Goal: Information Seeking & Learning: Learn about a topic

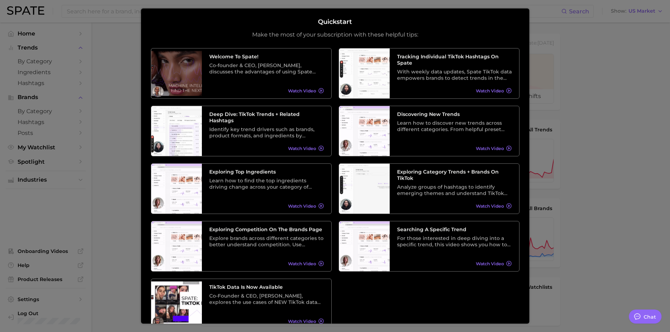
click at [665, 55] on div at bounding box center [335, 286] width 670 height 572
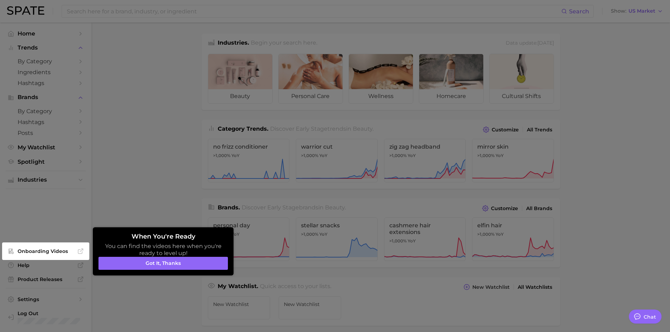
click at [39, 59] on div at bounding box center [335, 286] width 670 height 572
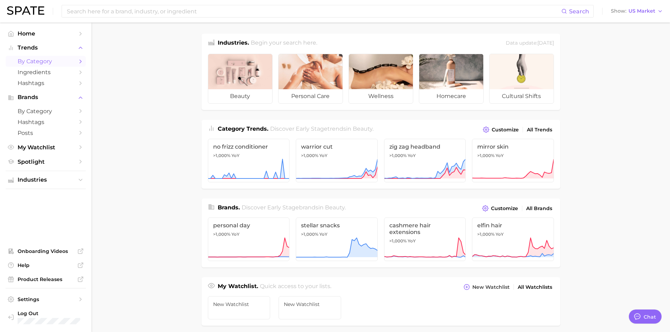
click at [58, 64] on span "by Category" at bounding box center [46, 61] width 56 height 7
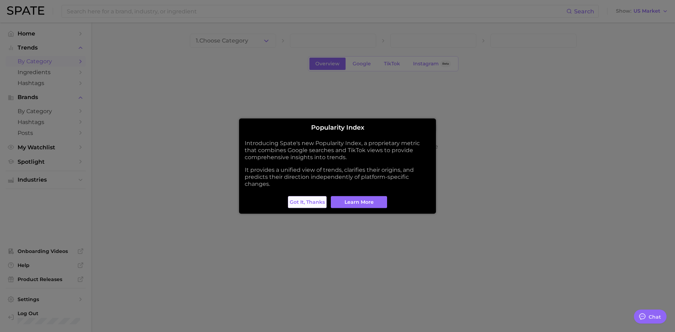
drag, startPoint x: 318, startPoint y: 200, endPoint x: 253, endPoint y: 169, distance: 72.2
click at [318, 200] on span "Got it, thanks" at bounding box center [307, 202] width 35 height 6
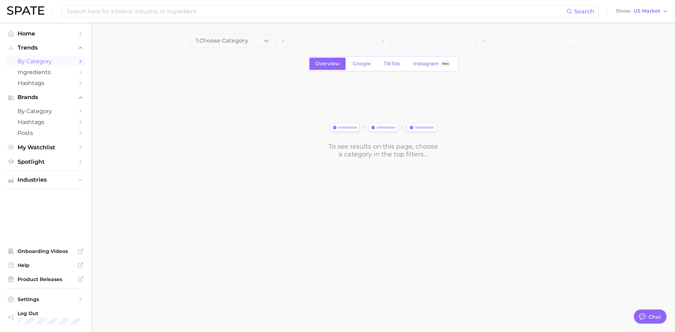
click at [80, 62] on icon "Sidebar" at bounding box center [80, 61] width 6 height 6
click at [321, 38] on span at bounding box center [333, 41] width 86 height 14
click at [266, 43] on icon "button" at bounding box center [266, 40] width 7 height 7
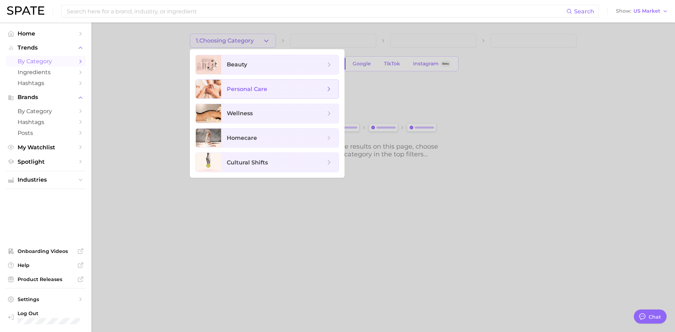
click at [255, 91] on span "personal care" at bounding box center [247, 89] width 40 height 7
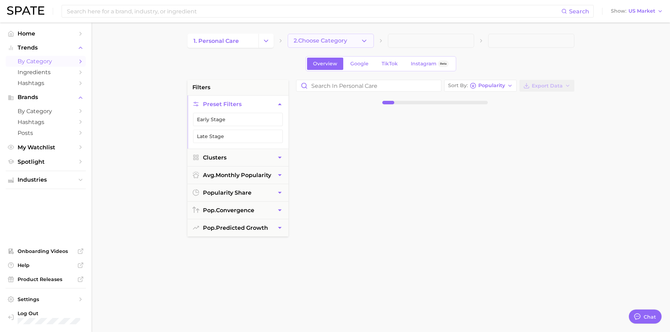
click at [344, 38] on span "2. Choose Category" at bounding box center [320, 41] width 53 height 6
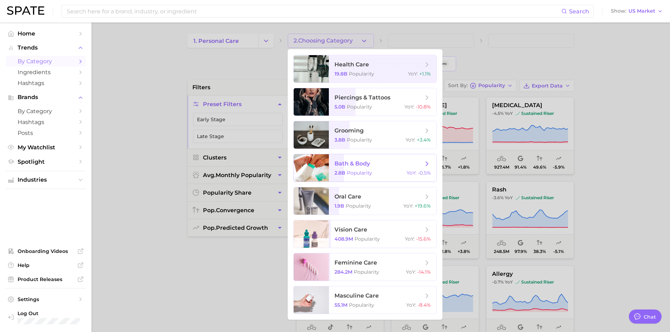
click at [399, 167] on span "bath & body" at bounding box center [379, 164] width 89 height 8
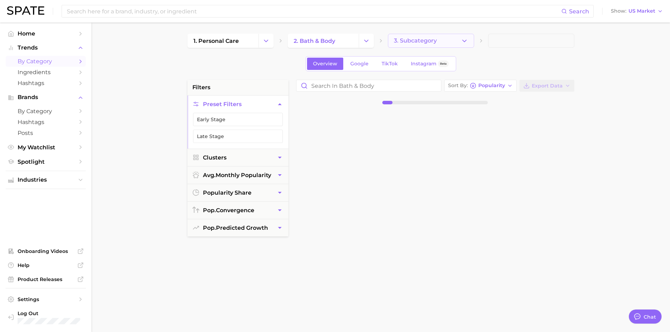
click at [435, 41] on span "3. Subcategory" at bounding box center [415, 41] width 43 height 6
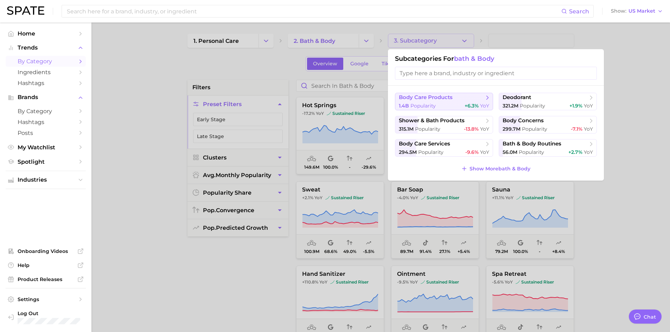
click at [453, 104] on div "1.4b Popularity +6.3% YoY" at bounding box center [444, 106] width 90 height 7
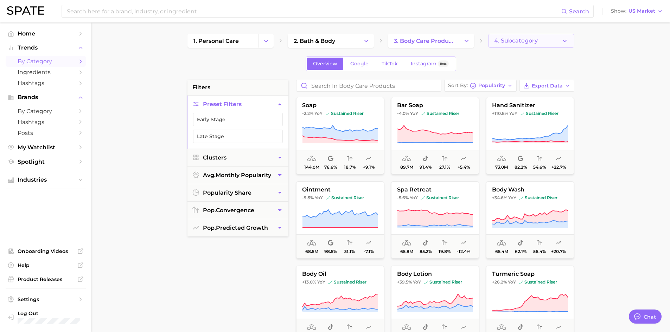
click at [522, 41] on span "4. Subcategory" at bounding box center [516, 41] width 44 height 6
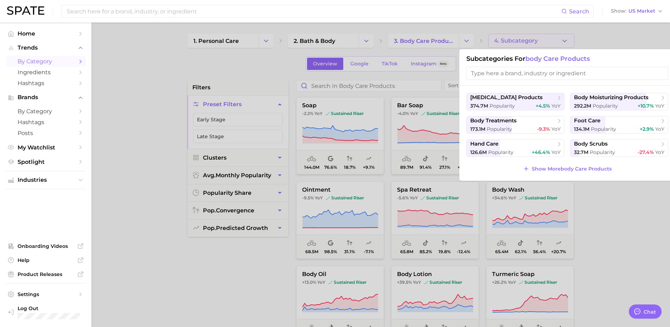
click at [245, 43] on div at bounding box center [335, 163] width 670 height 327
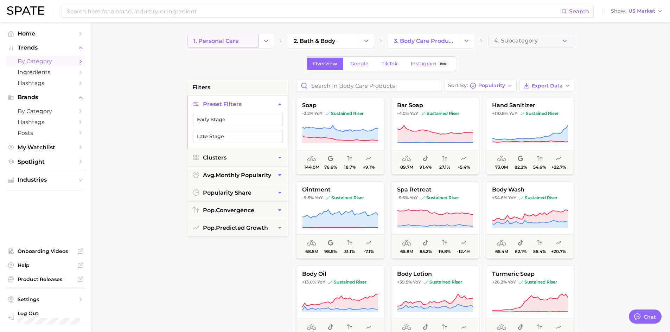
click at [255, 40] on link "1. personal care" at bounding box center [223, 41] width 71 height 14
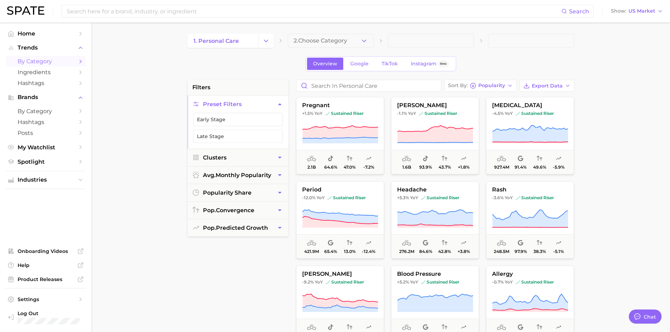
click at [271, 42] on button "Change Category" at bounding box center [266, 41] width 15 height 14
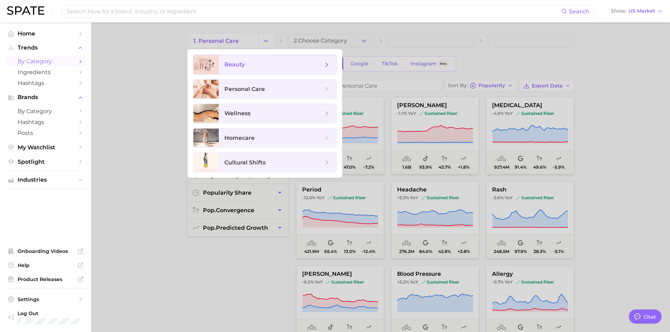
click at [243, 66] on span "beauty" at bounding box center [234, 64] width 20 height 7
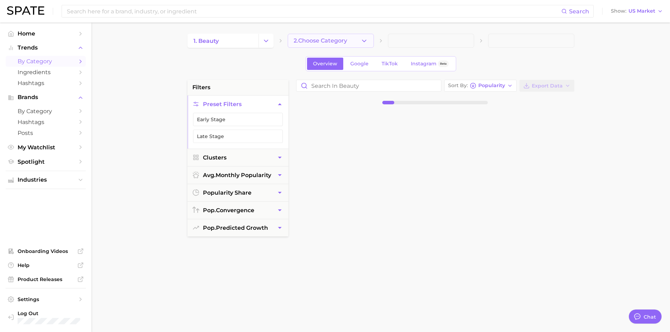
click at [362, 40] on icon "button" at bounding box center [364, 40] width 7 height 7
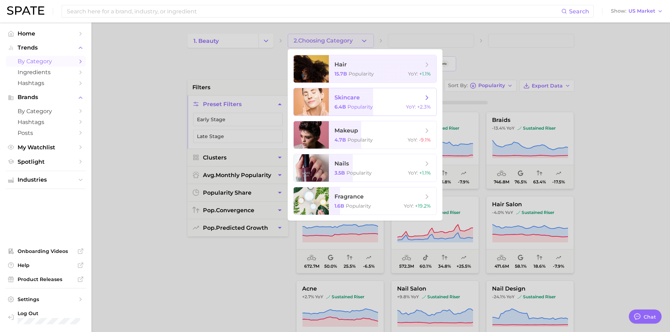
click at [391, 103] on span "skincare 6.4b Popularity YoY : +2.3%" at bounding box center [383, 101] width 108 height 27
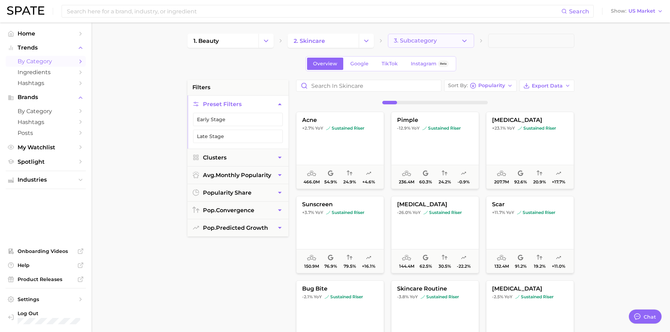
click at [463, 41] on polyline "button" at bounding box center [465, 41] width 4 height 2
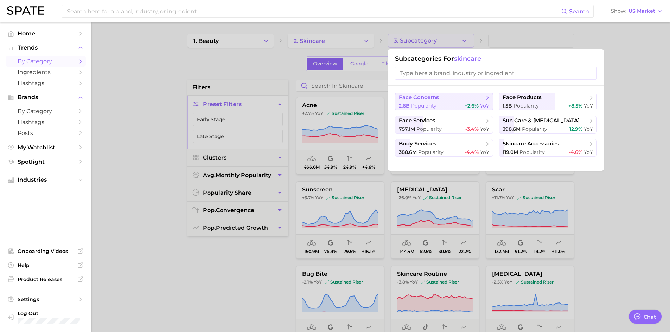
click at [454, 107] on div "2.6b Popularity +2.6% YoY" at bounding box center [444, 106] width 90 height 7
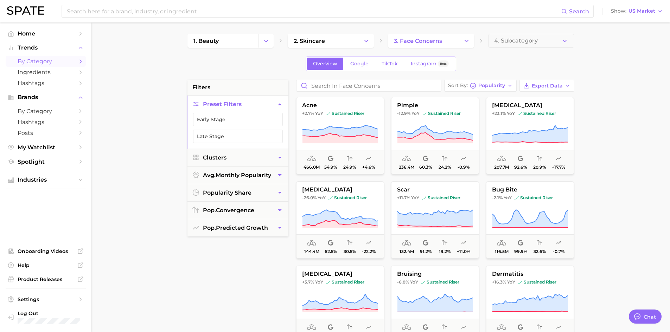
type textarea "x"
click at [337, 131] on icon at bounding box center [340, 132] width 76 height 12
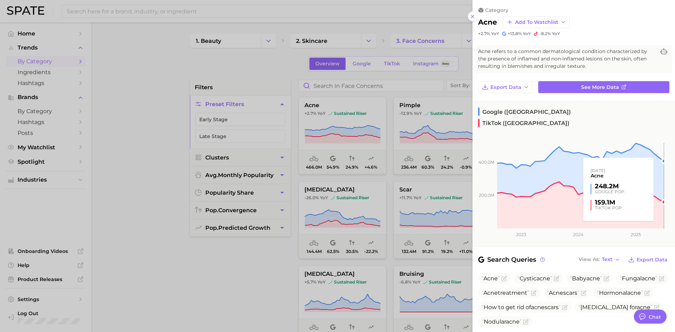
click at [661, 208] on rect at bounding box center [569, 177] width 192 height 103
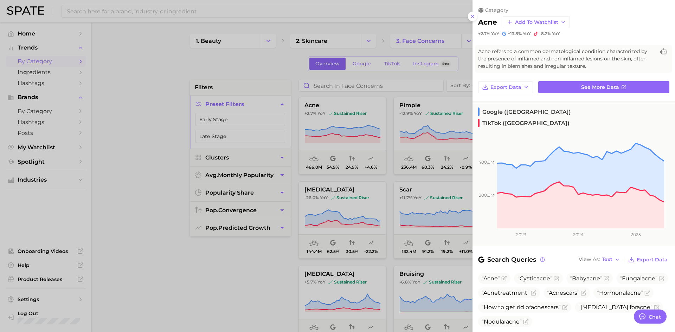
click at [259, 262] on div at bounding box center [337, 166] width 675 height 332
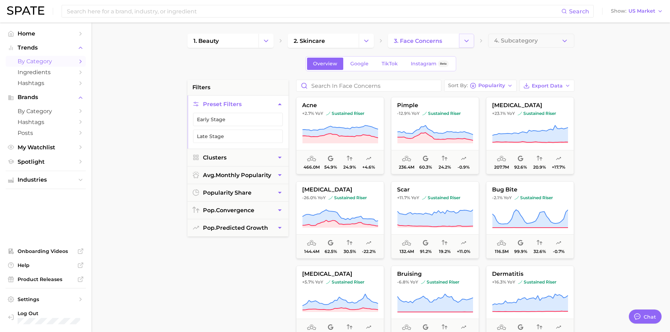
click at [470, 41] on button "Change Category" at bounding box center [466, 41] width 15 height 14
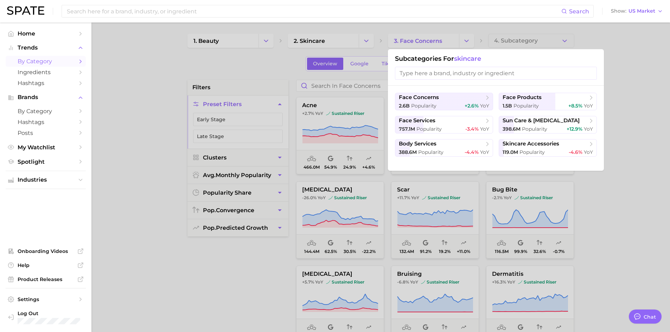
click at [638, 108] on div at bounding box center [335, 166] width 670 height 332
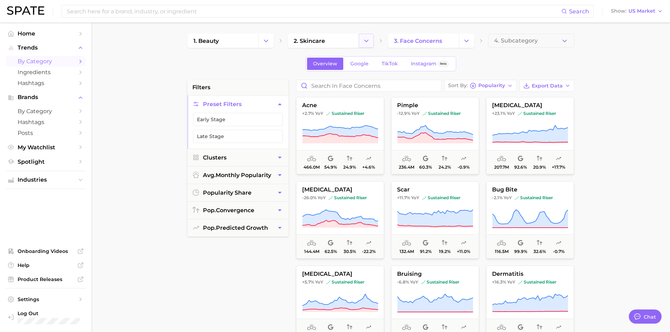
click at [366, 41] on icon "Change Category" at bounding box center [366, 40] width 7 height 7
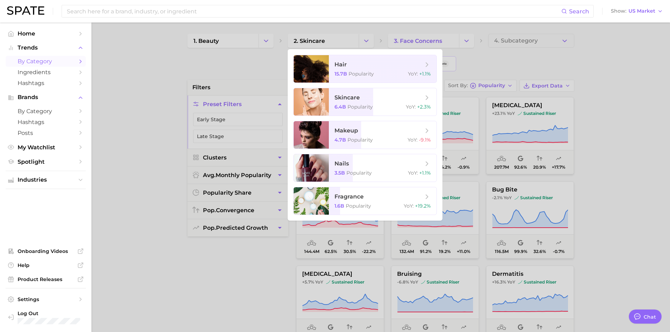
click at [261, 40] on div at bounding box center [335, 166] width 670 height 332
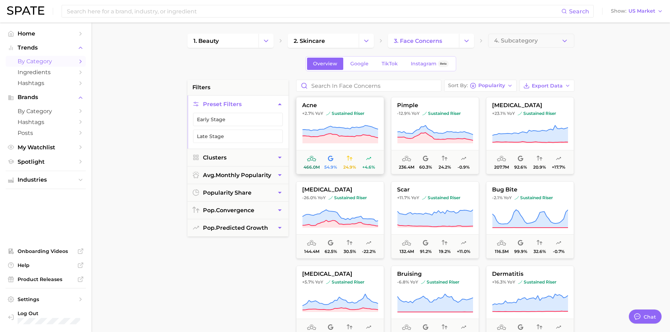
click at [357, 159] on span "24.9%" at bounding box center [349, 162] width 19 height 15
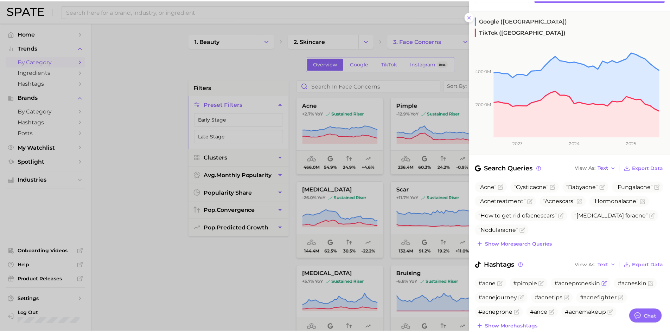
scroll to position [104, 0]
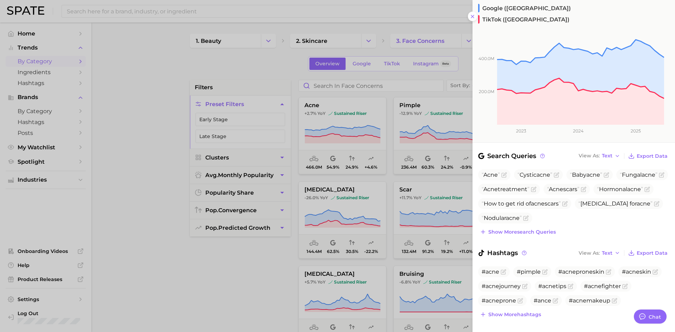
click at [259, 246] on div at bounding box center [337, 166] width 675 height 332
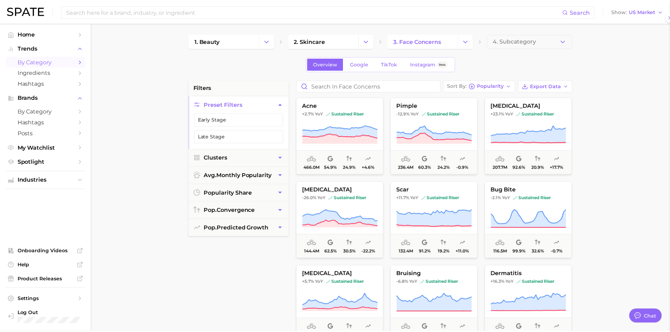
scroll to position [0, 0]
click at [270, 42] on button "Change Category" at bounding box center [266, 41] width 15 height 14
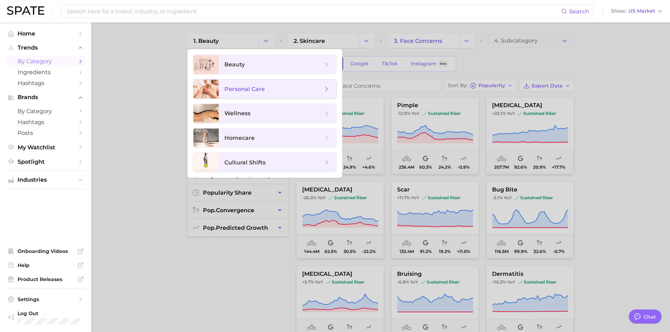
click at [298, 87] on span "personal care" at bounding box center [273, 89] width 99 height 8
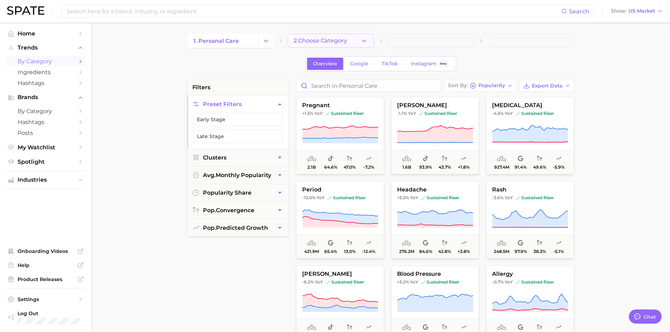
click at [354, 41] on button "2. Choose Category" at bounding box center [331, 41] width 86 height 14
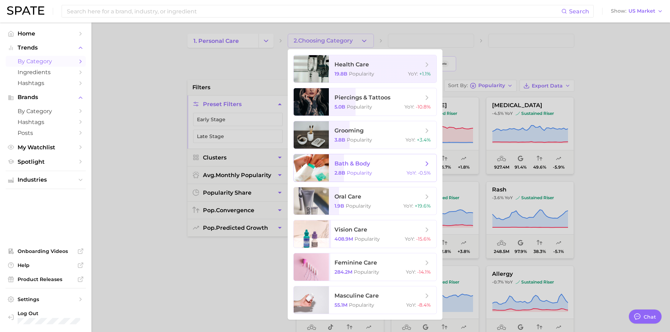
click at [368, 165] on span "bath & body" at bounding box center [353, 163] width 36 height 7
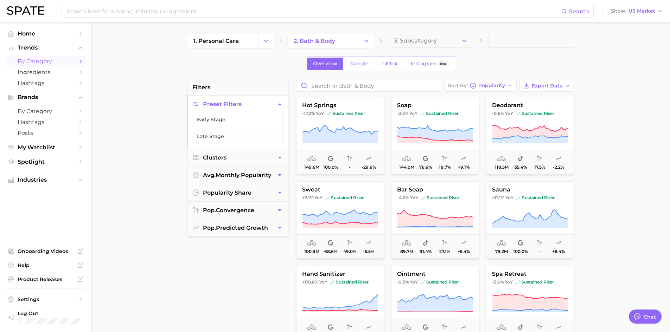
click at [435, 33] on main "1. personal care 2. bath & body 3. Subcategory Overview Google TikTok Instagram…" at bounding box center [380, 290] width 579 height 534
click at [432, 42] on span "3. Subcategory" at bounding box center [415, 41] width 43 height 6
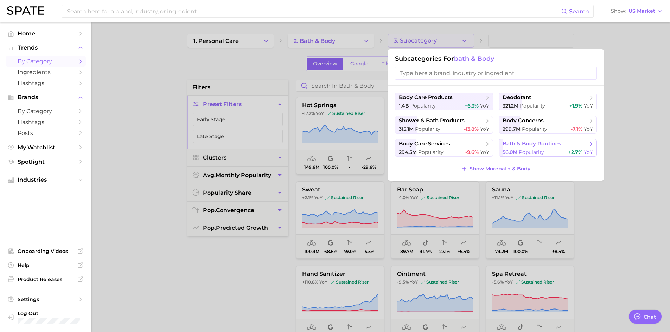
click at [532, 146] on span "bath & body routines" at bounding box center [532, 144] width 59 height 7
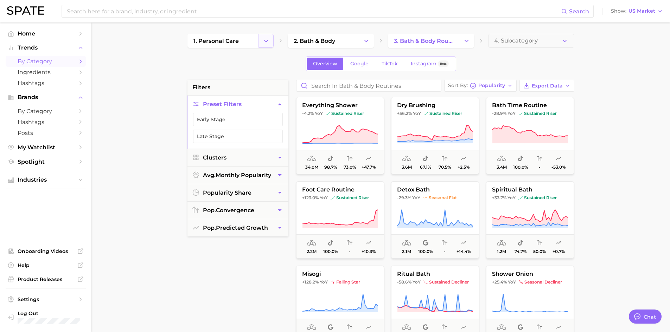
click at [266, 42] on polyline "Change Category" at bounding box center [266, 41] width 4 height 2
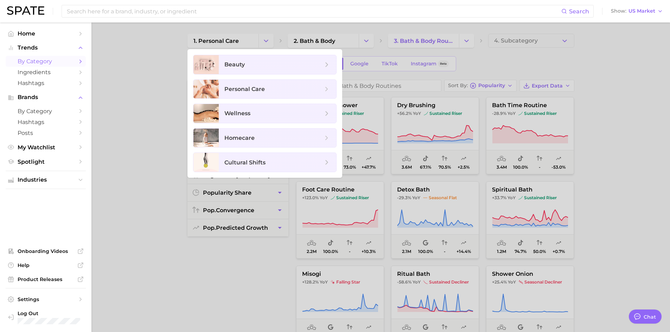
click at [154, 128] on div at bounding box center [335, 166] width 670 height 332
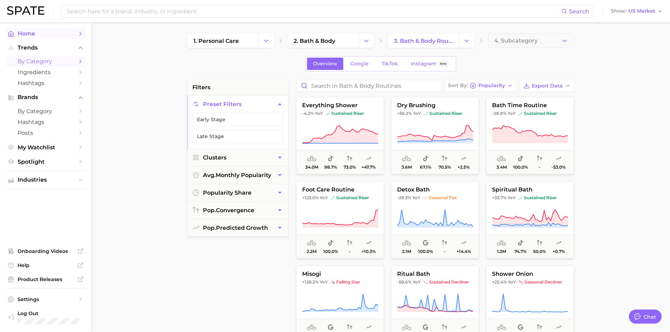
click at [33, 32] on span "Home" at bounding box center [46, 33] width 56 height 7
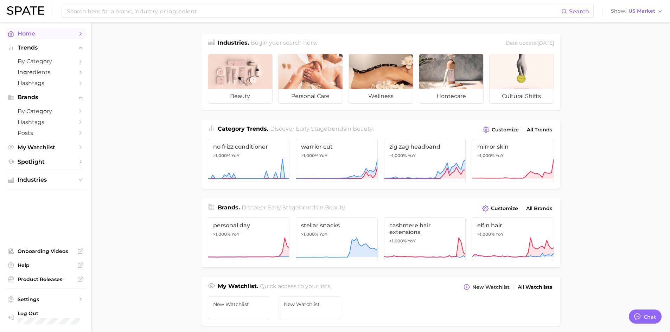
click at [29, 34] on span "Home" at bounding box center [46, 33] width 56 height 7
click at [142, 12] on input at bounding box center [313, 11] width 495 height 12
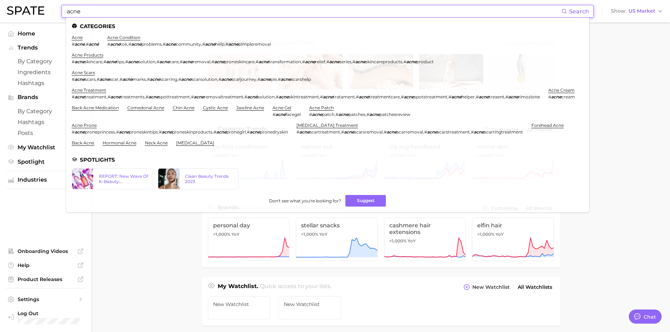
click at [69, 13] on input "acne" at bounding box center [313, 11] width 495 height 12
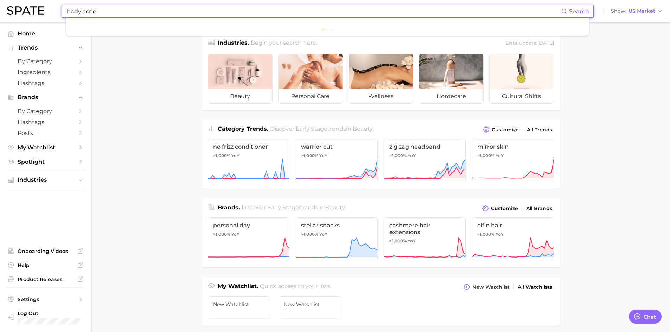
type input "body acne"
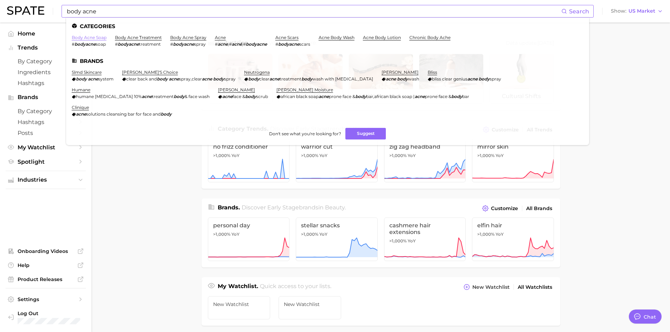
click at [91, 38] on link "body acne soap" at bounding box center [89, 37] width 35 height 5
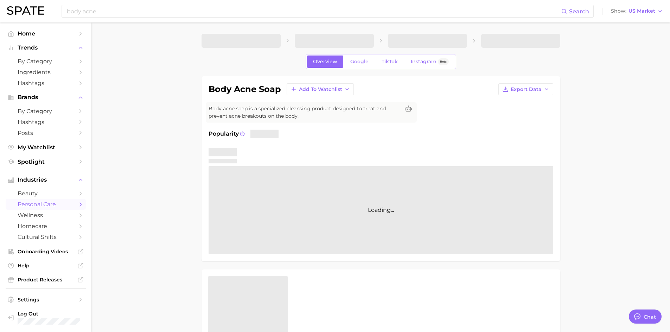
type textarea "x"
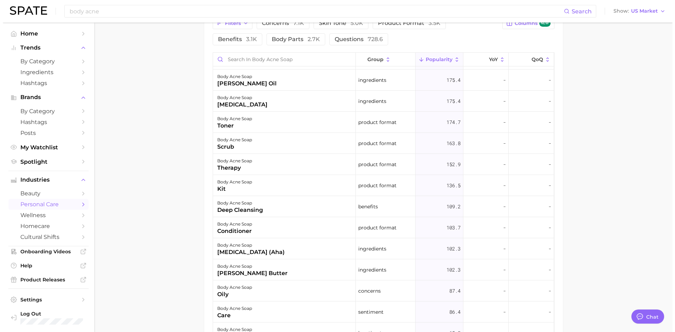
scroll to position [633, 0]
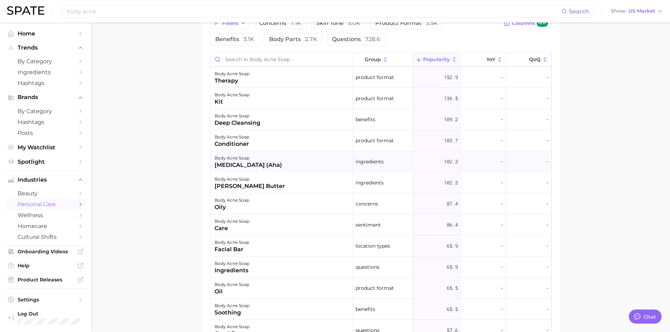
click at [292, 165] on div "body acne soap alpha hydroxy acid (aha)" at bounding box center [281, 161] width 143 height 21
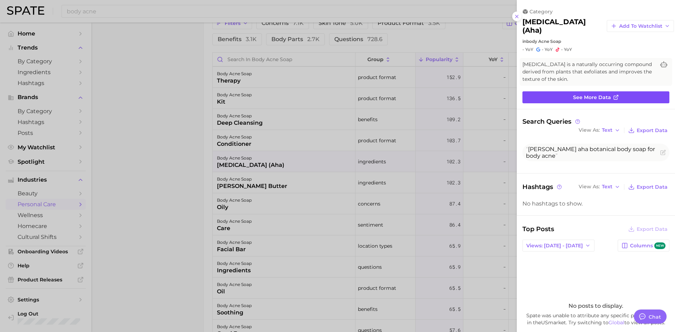
click at [603, 97] on span "See more data" at bounding box center [592, 98] width 38 height 6
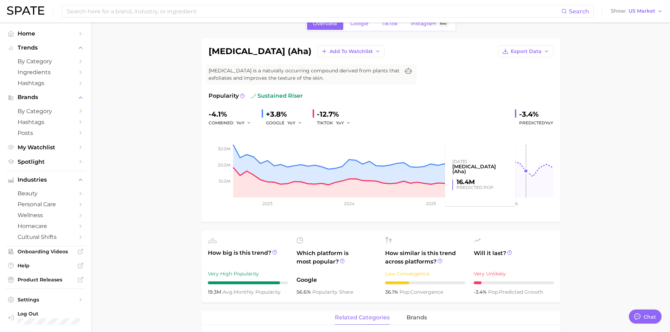
scroll to position [26, 0]
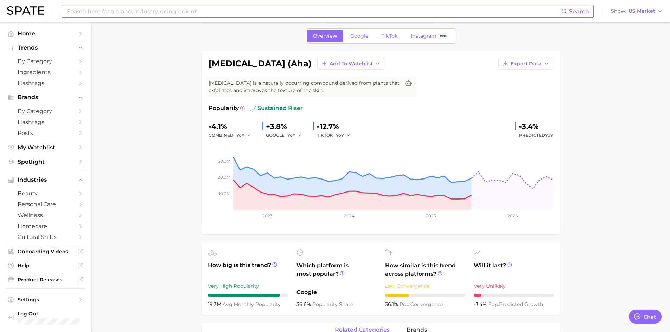
click at [113, 13] on input at bounding box center [313, 11] width 495 height 12
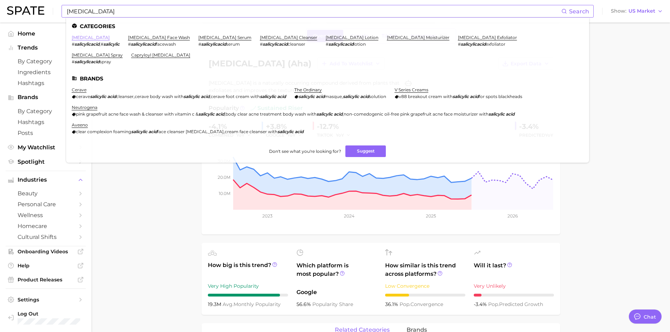
click at [93, 39] on link "salicylic acid" at bounding box center [91, 37] width 38 height 5
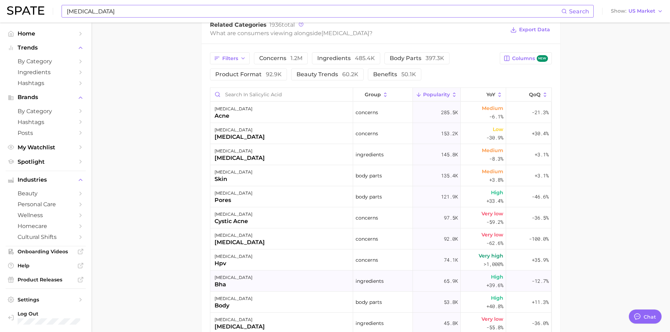
click at [246, 279] on div "salicylic acid bha" at bounding box center [281, 281] width 143 height 21
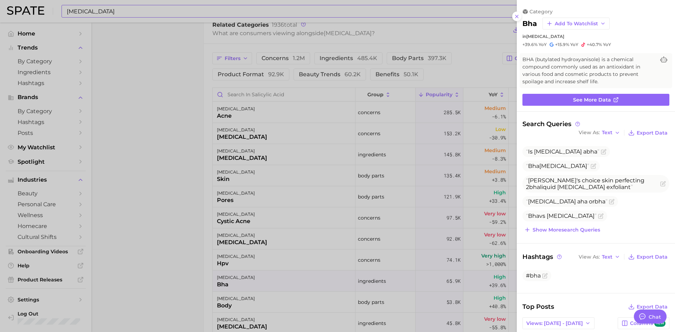
click at [176, 185] on div at bounding box center [337, 166] width 675 height 332
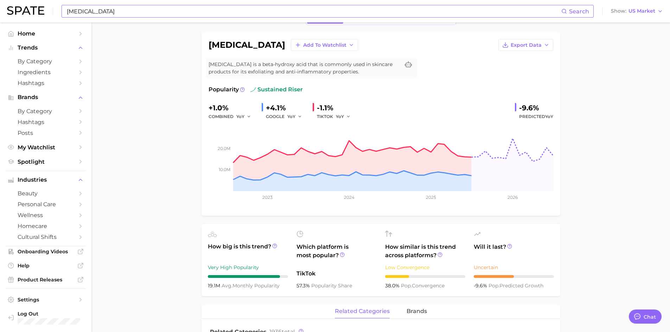
scroll to position [141, 0]
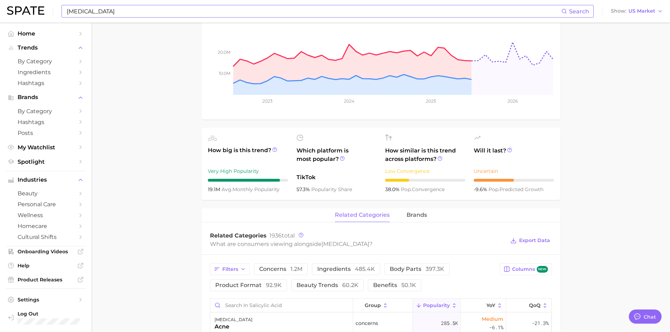
click at [94, 14] on input "salicylic acid" at bounding box center [313, 11] width 495 height 12
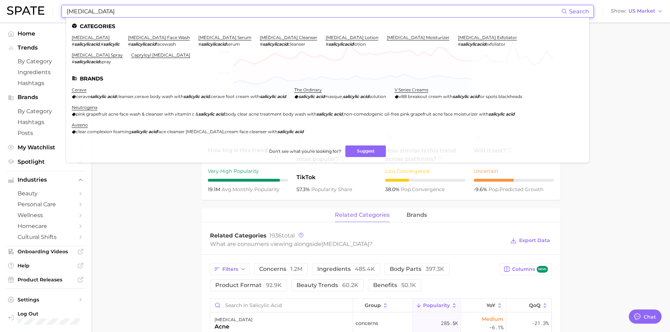
click at [94, 14] on input "salicylic acid" at bounding box center [313, 11] width 495 height 12
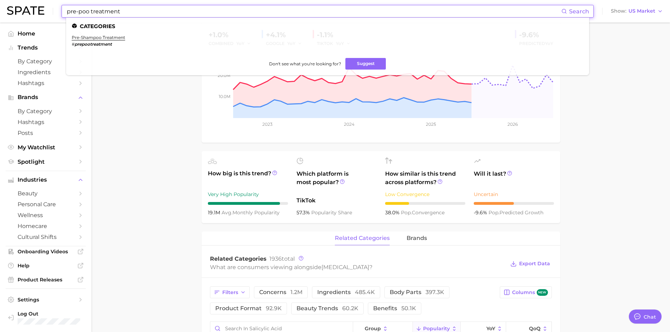
scroll to position [106, 0]
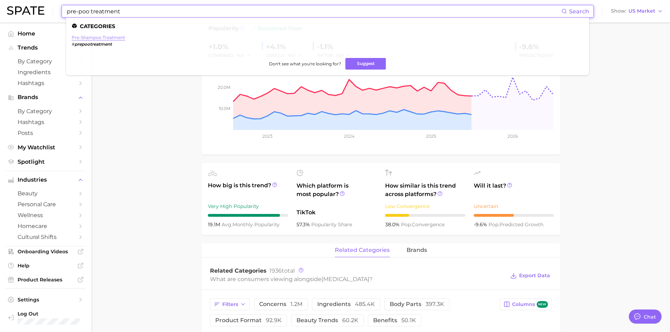
click at [110, 40] on link "pre-shampoo treatment" at bounding box center [98, 37] width 53 height 5
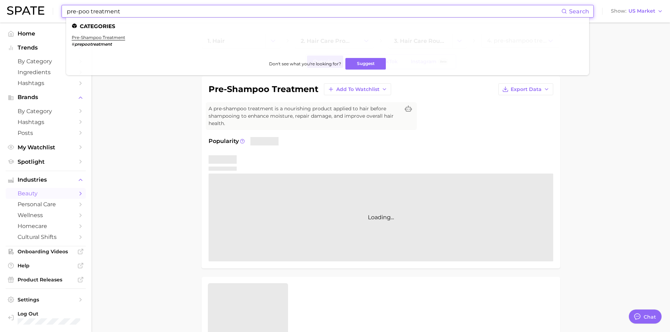
drag, startPoint x: 150, startPoint y: 8, endPoint x: 4, endPoint y: 12, distance: 146.1
click at [4, 12] on header "pre-poo treatment Search Categories pre-shampoo treatment # prepootreatment Don…" at bounding box center [335, 11] width 670 height 23
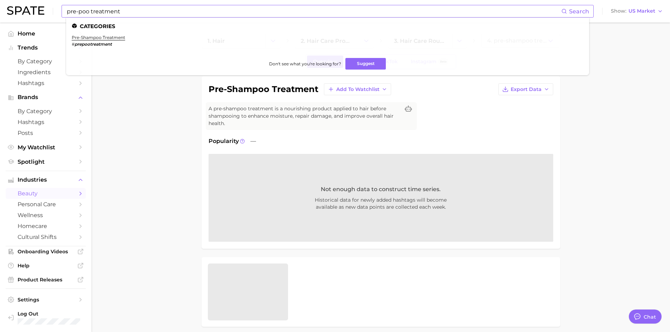
click at [103, 9] on input "pre-poo treatment" at bounding box center [313, 11] width 495 height 12
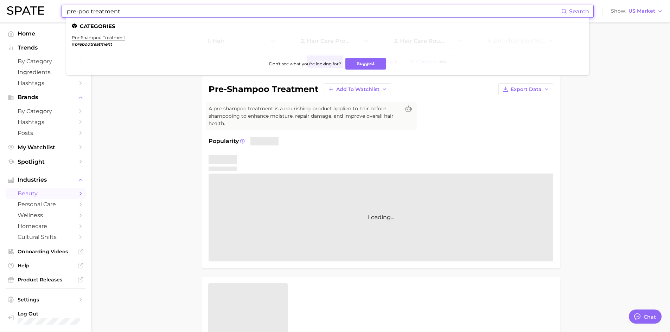
click at [103, 9] on input "pre-poo treatment" at bounding box center [313, 11] width 495 height 12
click at [101, 9] on input "pre-poo treatment" at bounding box center [313, 11] width 495 height 12
click at [101, 8] on input "pre-poo treatment" at bounding box center [313, 11] width 495 height 12
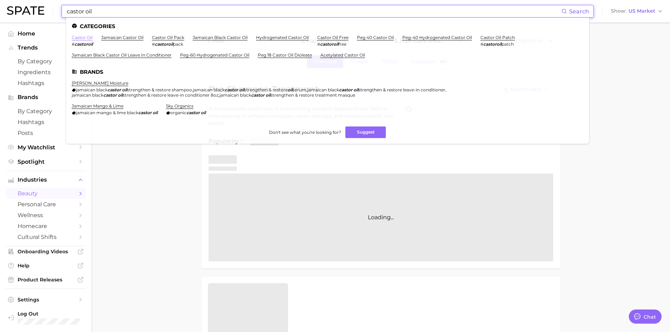
click at [89, 36] on link "castor oil" at bounding box center [82, 37] width 21 height 5
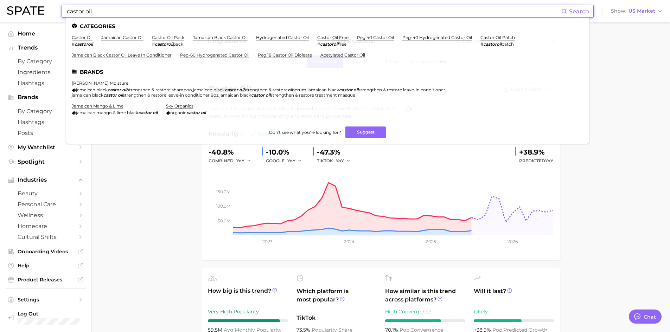
click at [140, 14] on input "castor oil" at bounding box center [313, 11] width 495 height 12
drag, startPoint x: 140, startPoint y: 14, endPoint x: 14, endPoint y: 15, distance: 126.0
click at [14, 15] on div "castor oil Search Categories castor oil # castoroil jamaican castor oil castor …" at bounding box center [335, 11] width 656 height 23
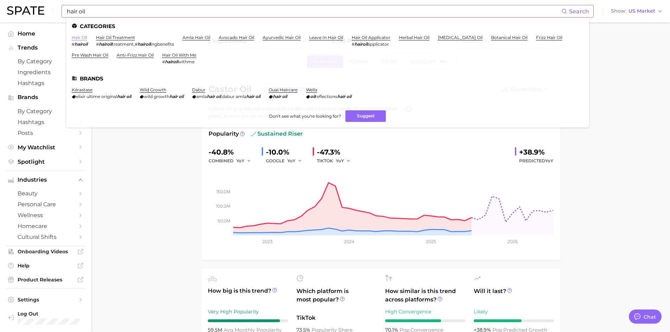
click at [81, 37] on link "hair oil" at bounding box center [79, 37] width 15 height 5
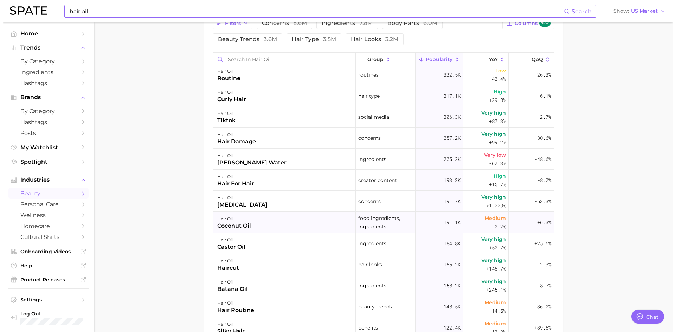
scroll to position [387, 0]
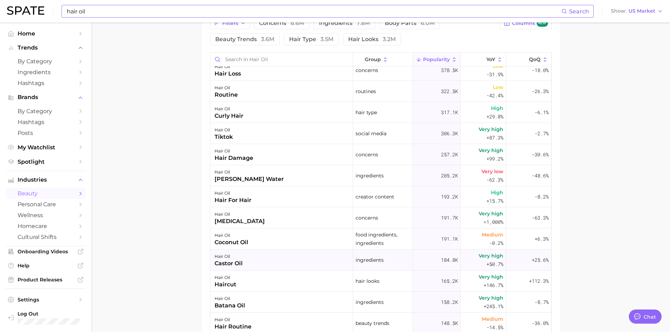
click at [290, 264] on div "hair oil castor oil" at bounding box center [281, 260] width 143 height 21
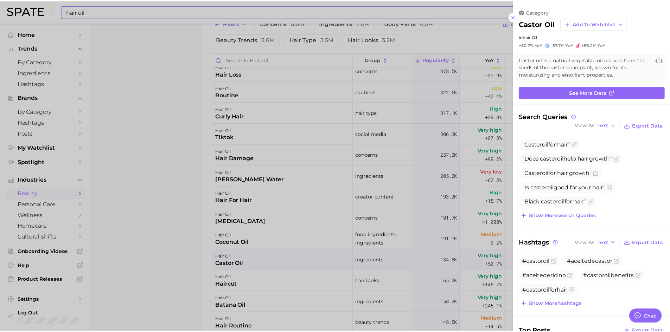
scroll to position [0, 0]
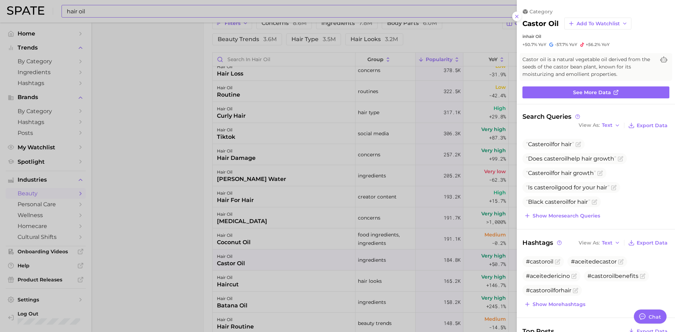
click at [169, 175] on div at bounding box center [337, 166] width 675 height 332
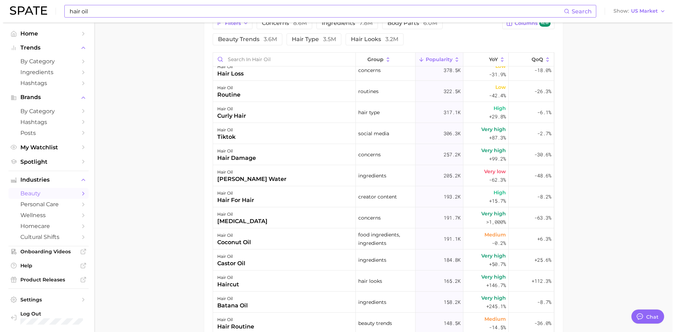
scroll to position [422, 0]
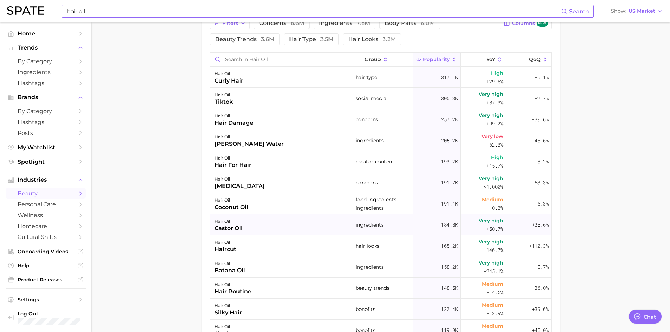
click at [513, 224] on div "+25.6%" at bounding box center [528, 225] width 45 height 21
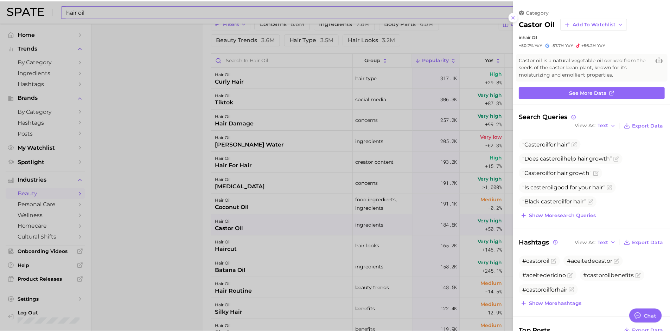
scroll to position [0, 0]
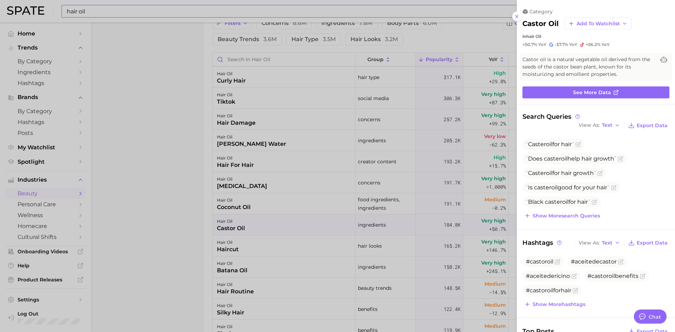
click at [165, 116] on div at bounding box center [337, 166] width 675 height 332
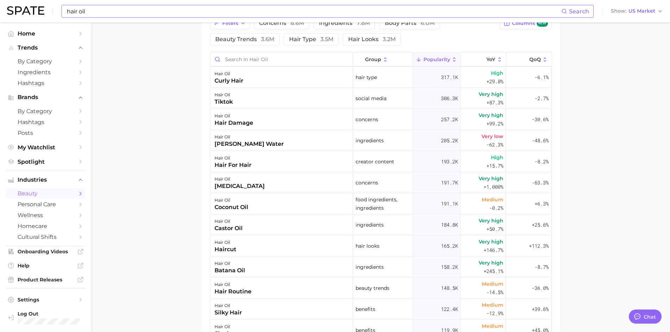
click at [102, 10] on input "hair oil" at bounding box center [313, 11] width 495 height 12
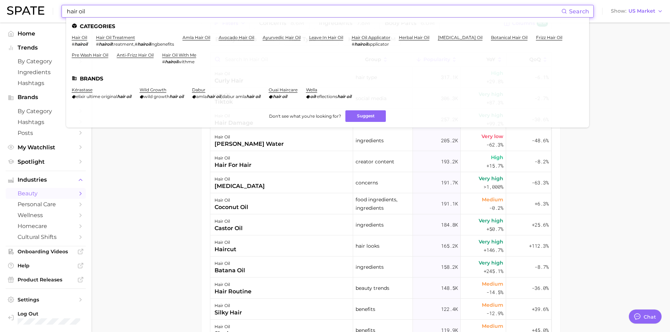
drag, startPoint x: 102, startPoint y: 10, endPoint x: 56, endPoint y: 7, distance: 46.2
click at [56, 7] on div "hair oil Search Categories hair oil # hairoil hair oil treatment # hairoil trea…" at bounding box center [335, 11] width 656 height 23
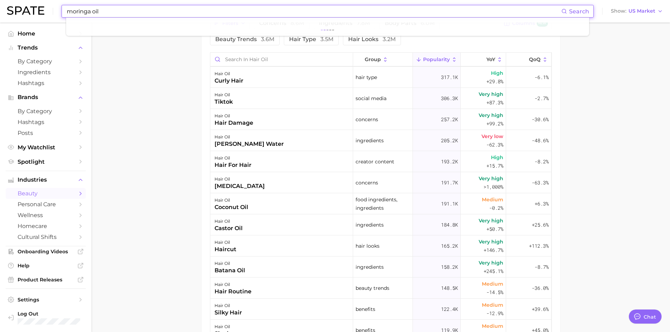
type input "moringa oil"
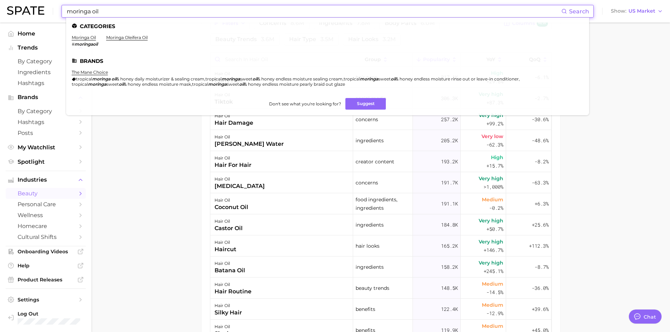
click at [84, 40] on li "moringa oil # moringaoil" at bounding box center [85, 41] width 26 height 12
click at [84, 38] on link "moringa oil" at bounding box center [84, 37] width 24 height 5
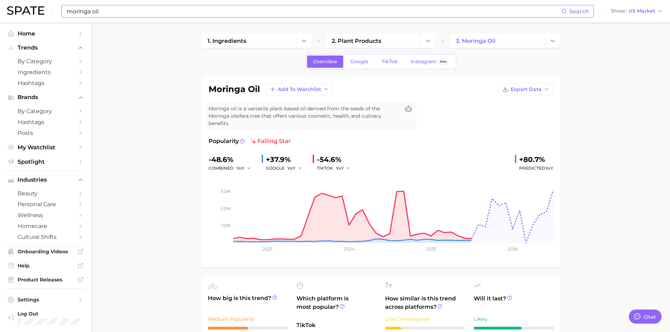
click at [122, 17] on div "moringa oil Search" at bounding box center [328, 11] width 532 height 13
click at [219, 36] on link "1. ingredients" at bounding box center [249, 41] width 95 height 14
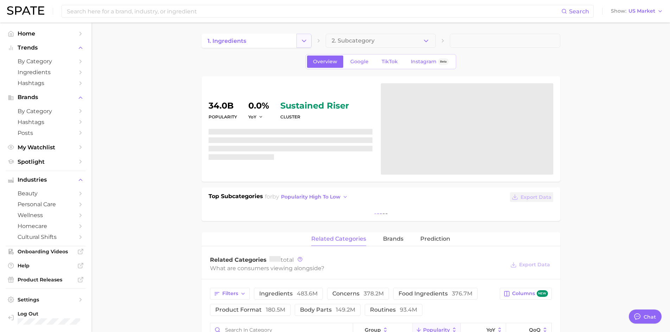
click at [306, 39] on icon "Change Category" at bounding box center [303, 40] width 7 height 7
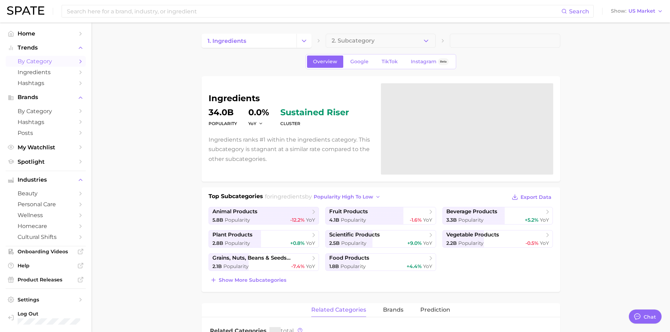
click at [46, 63] on span "by Category" at bounding box center [46, 61] width 56 height 7
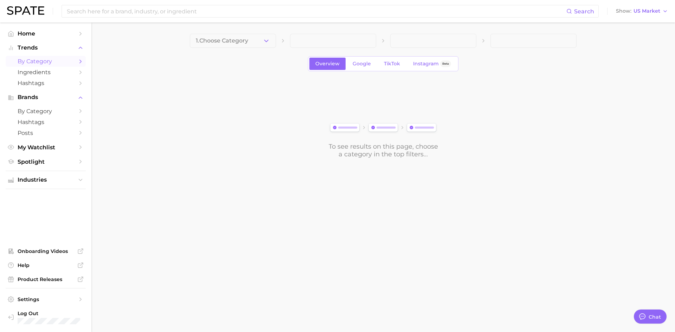
click at [268, 40] on icon "button" at bounding box center [266, 40] width 7 height 7
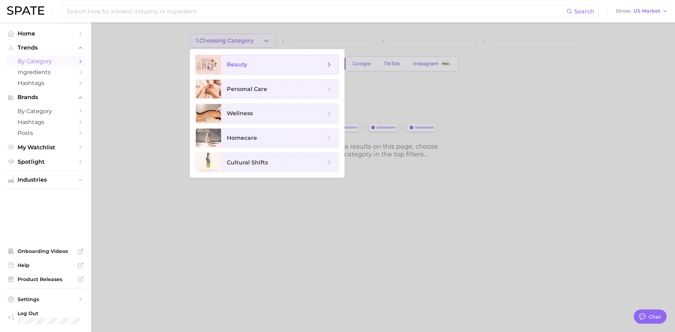
click at [243, 64] on span "beauty" at bounding box center [237, 64] width 20 height 7
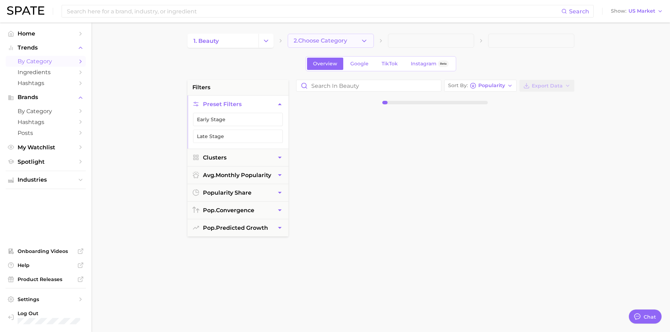
click at [349, 39] on button "2. Choose Category" at bounding box center [331, 41] width 86 height 14
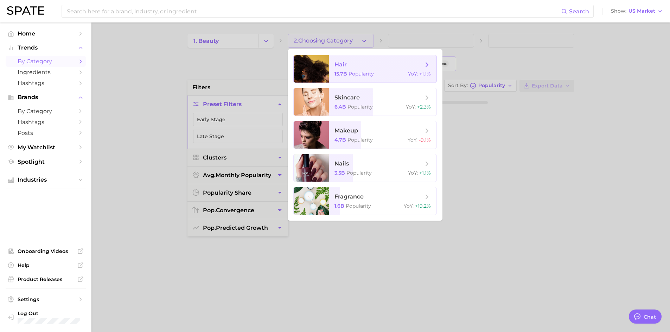
click at [374, 69] on span "hair 15.7b Popularity YoY : +1.1%" at bounding box center [383, 68] width 108 height 27
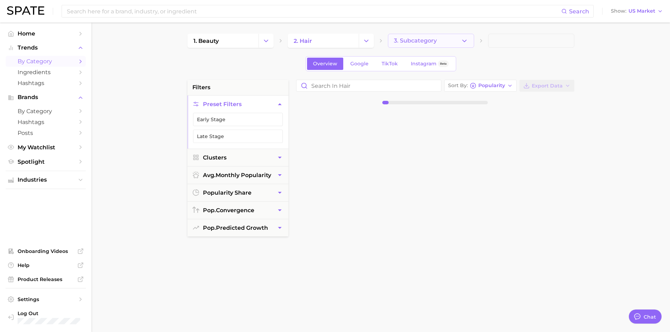
click at [420, 42] on span "3. Subcategory" at bounding box center [415, 41] width 43 height 6
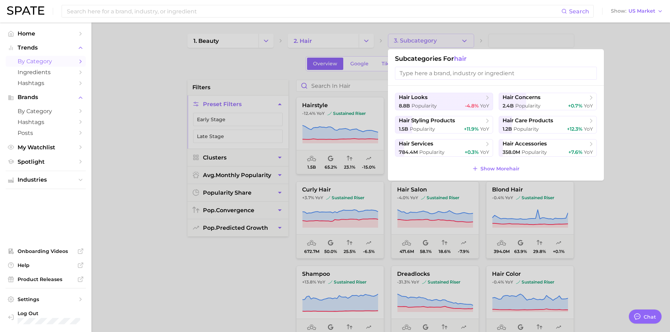
click at [433, 72] on input "search" at bounding box center [496, 73] width 202 height 13
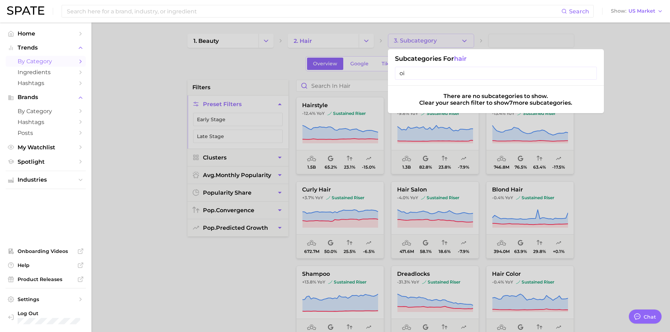
type input "o"
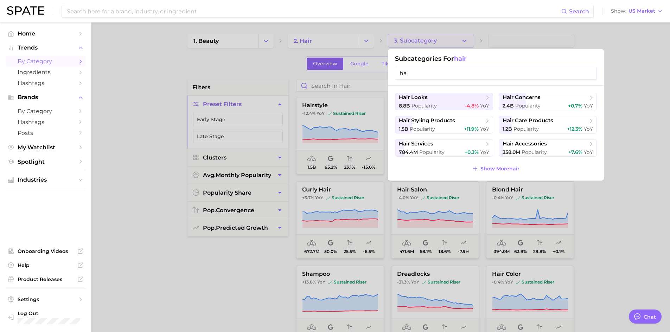
type input "h"
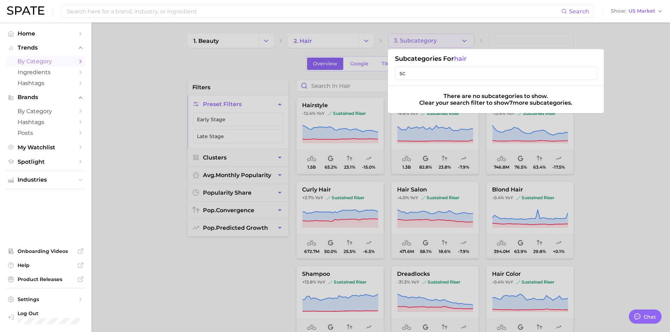
type input "s"
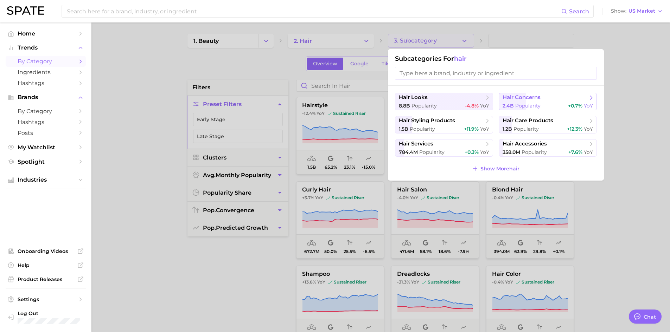
click at [558, 100] on span "hair concerns" at bounding box center [545, 97] width 85 height 7
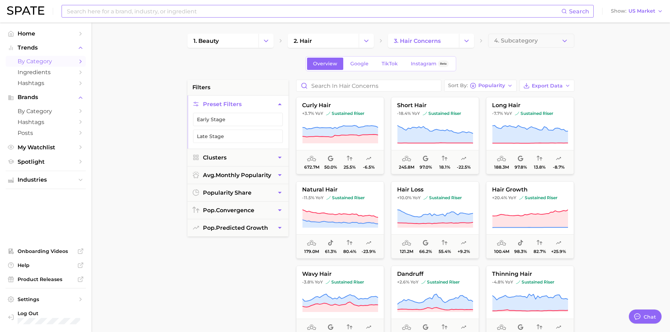
click at [114, 15] on input at bounding box center [313, 11] width 495 height 12
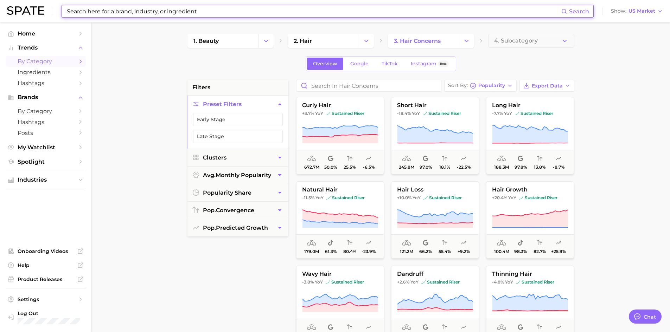
type input "s"
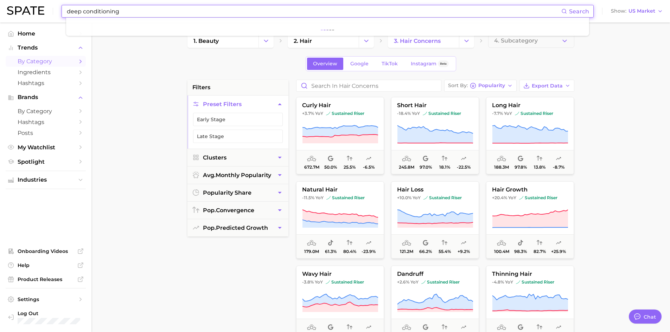
type input "deep conditioning"
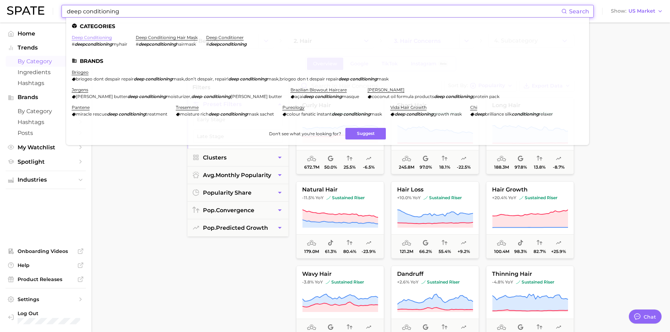
click at [91, 38] on link "deep conditioning" at bounding box center [92, 37] width 40 height 5
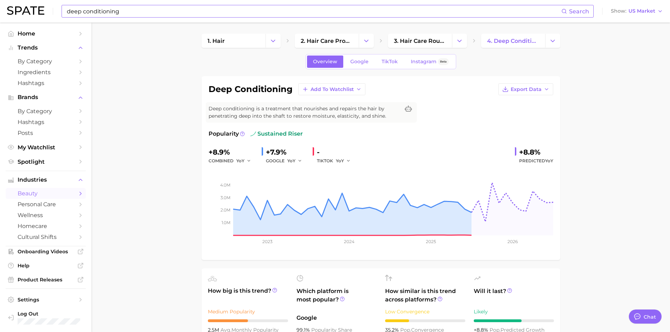
click at [123, 6] on input "deep conditioning" at bounding box center [313, 11] width 495 height 12
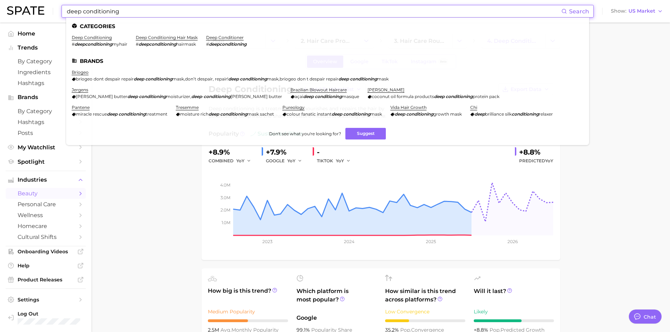
drag, startPoint x: 124, startPoint y: 11, endPoint x: 109, endPoint y: 10, distance: 15.2
click at [109, 10] on input "deep conditioning" at bounding box center [313, 11] width 495 height 12
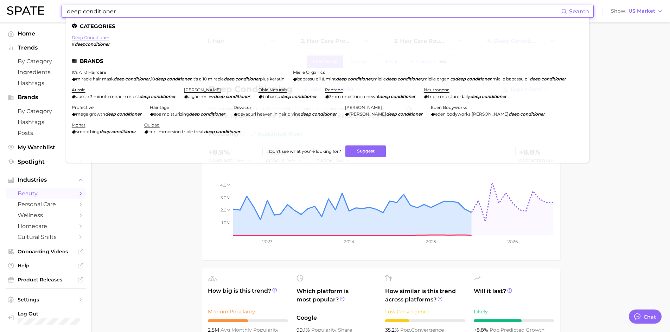
click at [100, 37] on link "deep conditioner" at bounding box center [91, 37] width 38 height 5
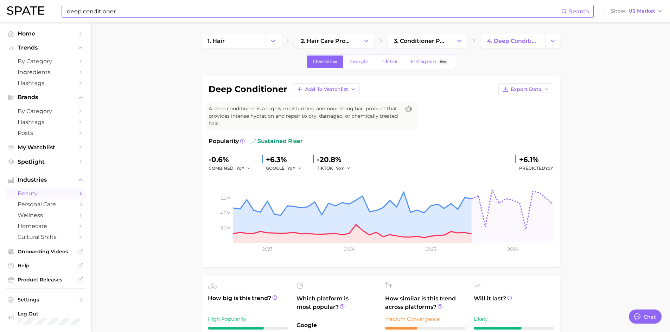
click at [75, 12] on input "deep conditioner" at bounding box center [313, 11] width 495 height 12
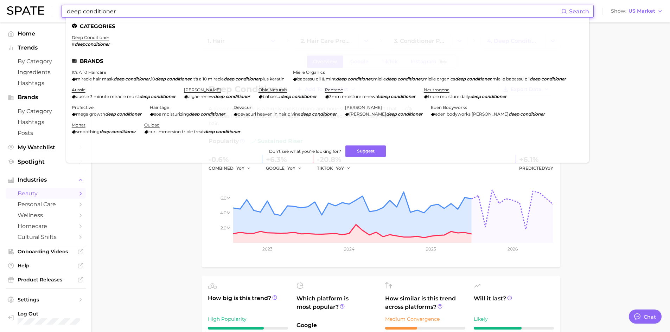
click at [75, 11] on input "deep conditioner" at bounding box center [313, 11] width 495 height 12
click at [100, 11] on input "deep conditioner" at bounding box center [313, 11] width 495 height 12
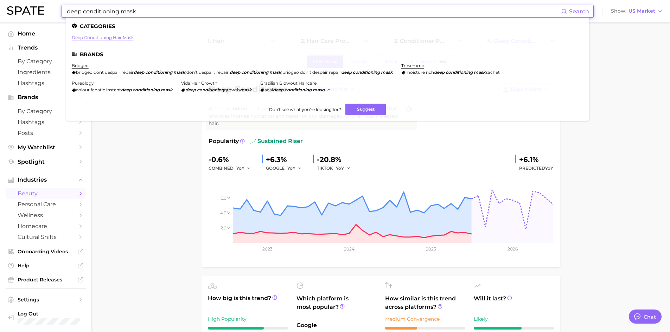
click at [112, 38] on link "deep conditioning hair mask" at bounding box center [103, 37] width 62 height 5
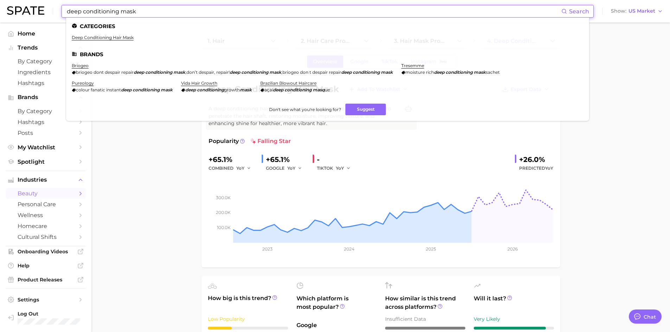
drag, startPoint x: 153, startPoint y: 11, endPoint x: -7, endPoint y: 17, distance: 160.6
click at [0, 17] on html "deep conditioning mask Search Categories deep conditioning hair mask Brands bri…" at bounding box center [335, 166] width 670 height 332
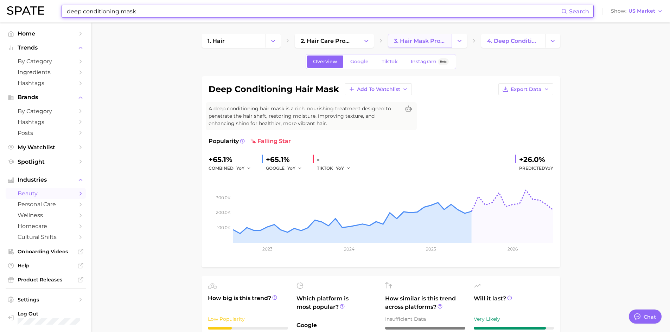
type input "w"
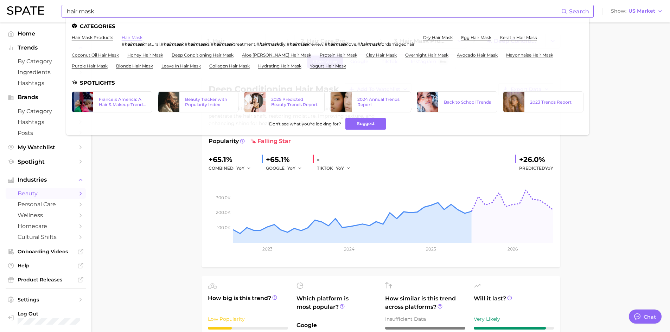
click at [125, 36] on link "hair mask" at bounding box center [132, 37] width 21 height 5
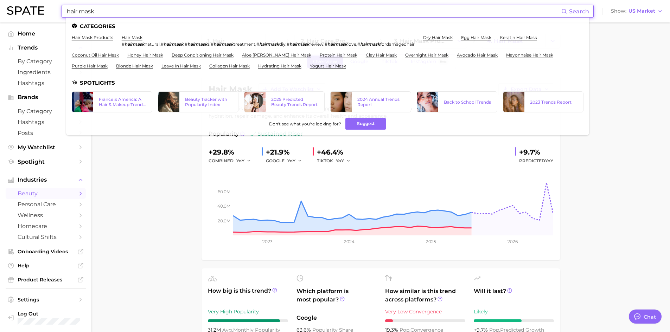
drag, startPoint x: 100, startPoint y: 13, endPoint x: 68, endPoint y: 12, distance: 32.0
click at [66, 14] on input "hair mask" at bounding box center [313, 11] width 495 height 12
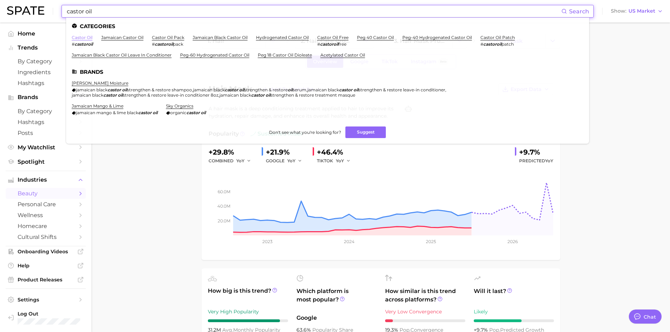
click at [86, 39] on link "castor oil" at bounding box center [82, 37] width 21 height 5
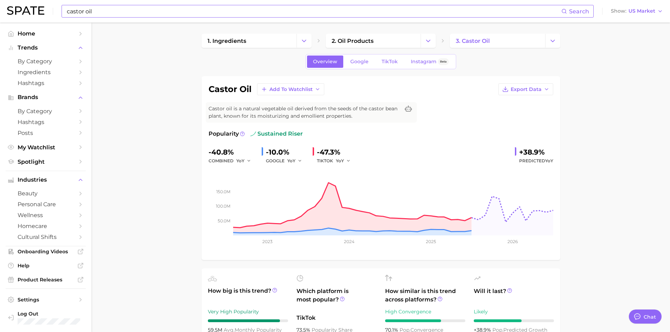
click at [93, 12] on input "castor oil" at bounding box center [313, 11] width 495 height 12
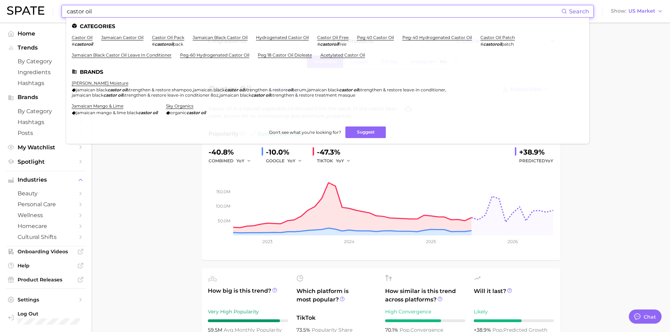
click at [94, 12] on input "castor oil" at bounding box center [313, 11] width 495 height 12
click at [95, 12] on input "castor oil" at bounding box center [313, 11] width 495 height 12
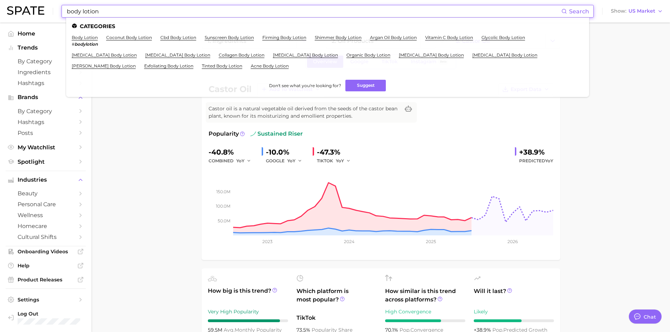
click at [88, 36] on link "body lotion" at bounding box center [85, 37] width 26 height 5
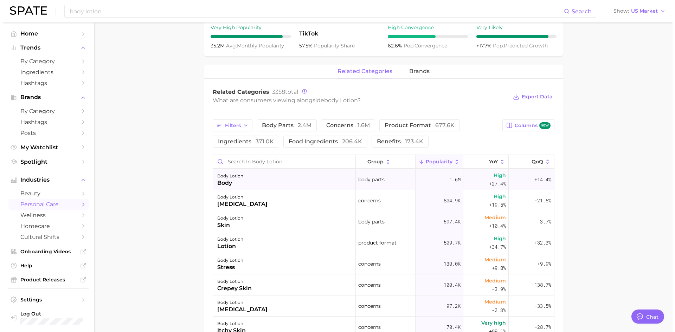
scroll to position [387, 0]
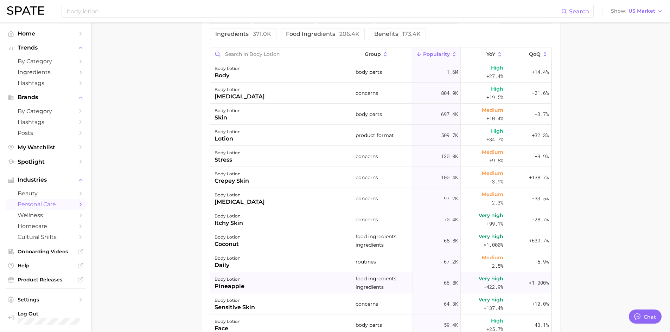
click at [246, 289] on div "body lotion pineapple" at bounding box center [281, 283] width 143 height 21
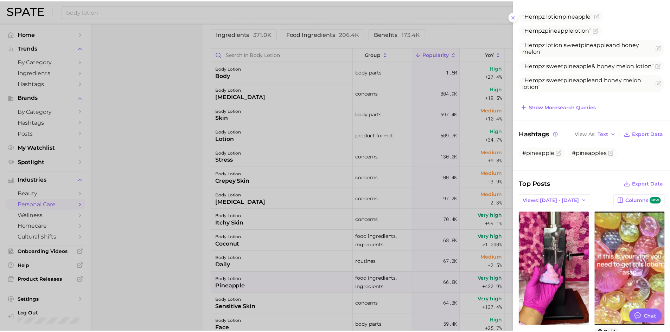
scroll to position [0, 0]
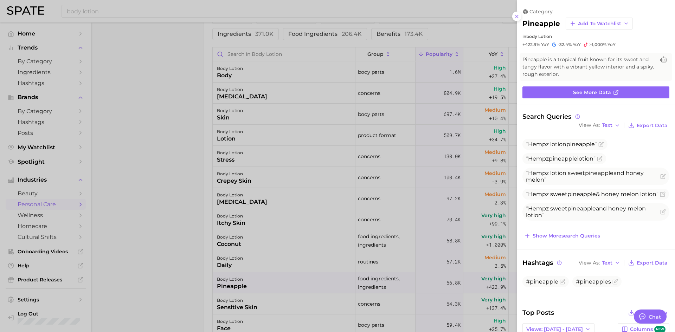
click at [173, 127] on div at bounding box center [337, 166] width 675 height 332
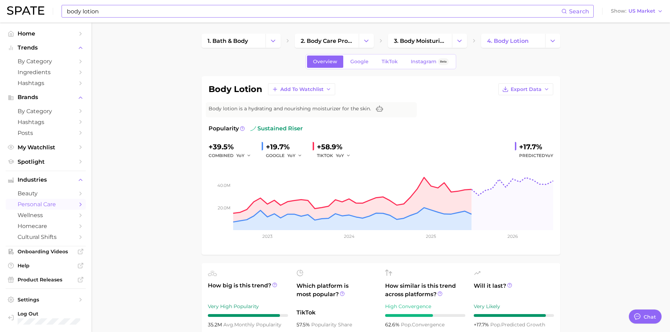
click at [96, 12] on input "body lotion" at bounding box center [313, 11] width 495 height 12
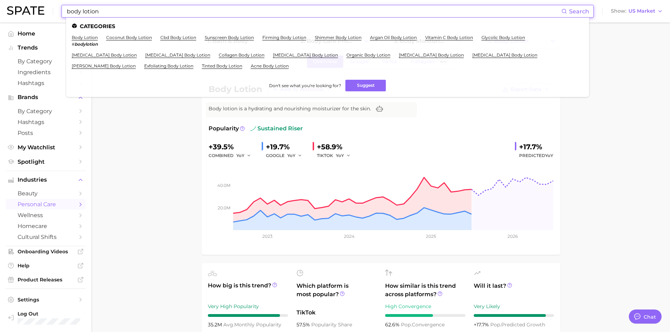
drag, startPoint x: 108, startPoint y: 11, endPoint x: 45, endPoint y: 14, distance: 63.1
click at [45, 14] on div "body lotion Search Categories body lotion # bodylotion coconut body lotion cbd …" at bounding box center [335, 11] width 656 height 23
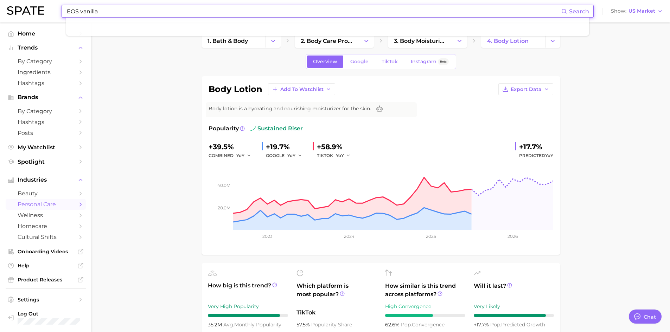
type input "EOS vanilla"
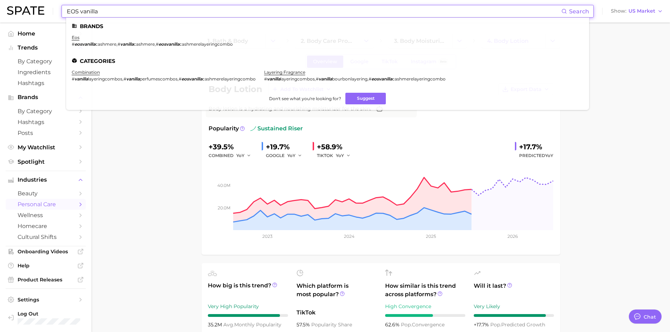
click at [94, 42] on em "eosvanilla" at bounding box center [85, 44] width 21 height 5
click at [75, 38] on link "eos" at bounding box center [76, 37] width 8 height 5
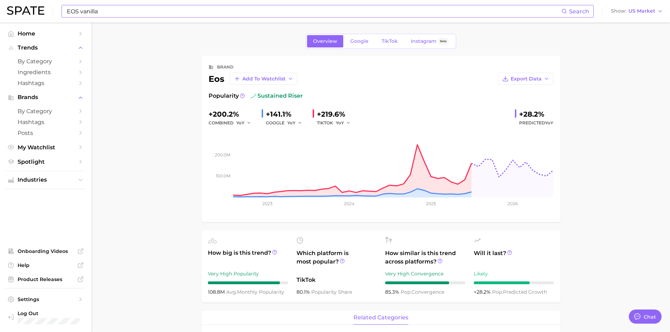
click at [160, 13] on input "EOS vanilla" at bounding box center [313, 11] width 495 height 12
type input "EOS vanilla cashmere"
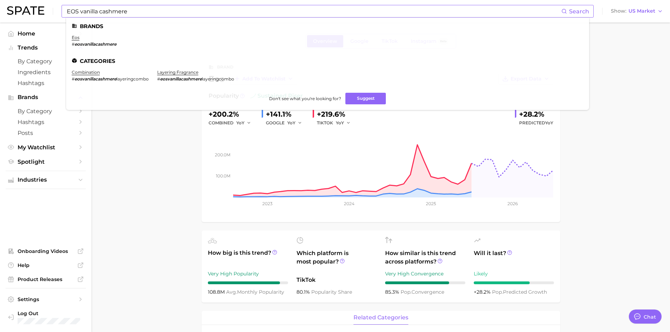
click at [77, 40] on li "eos # eosvanillacashmere" at bounding box center [94, 41] width 45 height 12
click at [76, 37] on link "eos" at bounding box center [76, 37] width 8 height 5
